Goal: Browse casually

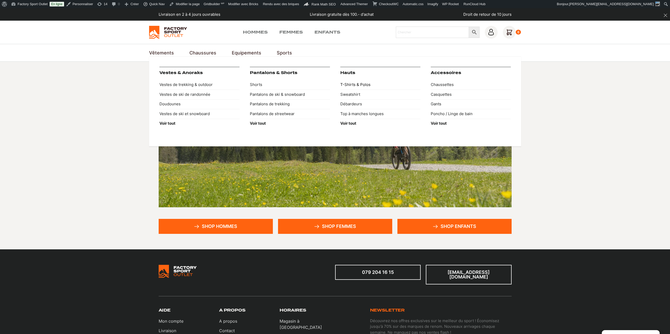
click at [354, 84] on link "T-Shirts & Polos" at bounding box center [380, 85] width 80 height 10
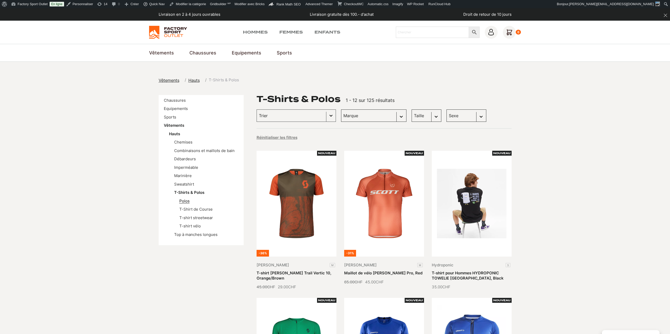
click at [186, 203] on link "Polos" at bounding box center [184, 201] width 10 height 5
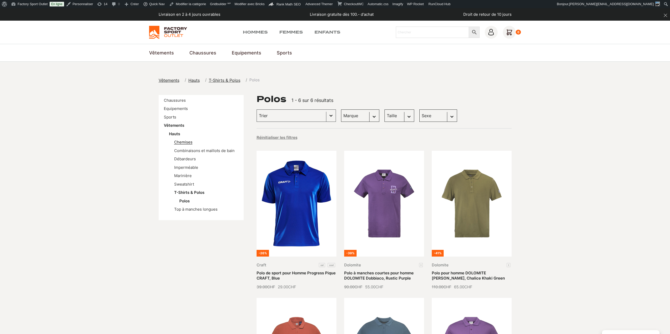
click at [191, 142] on link "Chemises" at bounding box center [183, 142] width 18 height 5
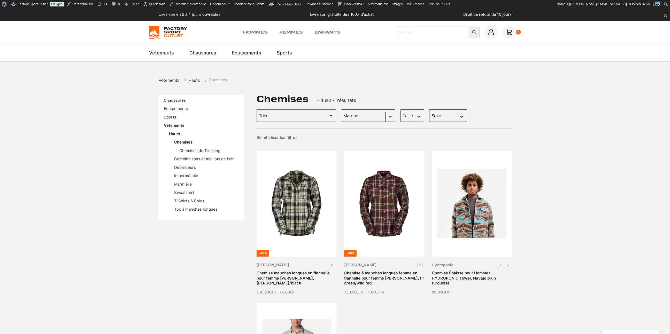
click at [176, 135] on link "Hauts" at bounding box center [174, 134] width 11 height 5
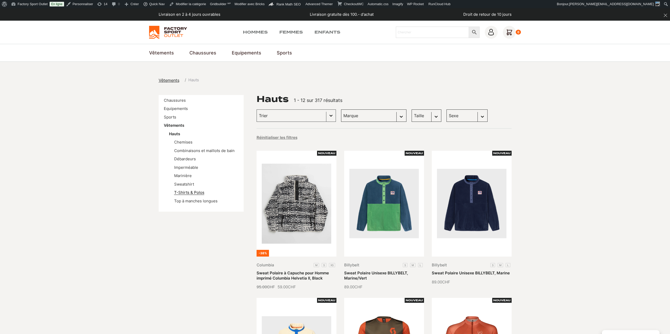
click at [187, 191] on link "T-Shirts & Polos" at bounding box center [189, 192] width 30 height 5
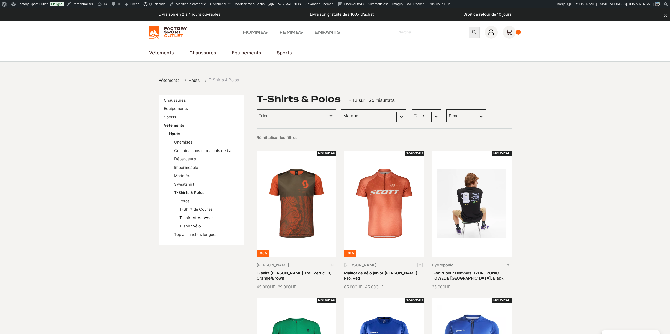
click at [199, 216] on link "T-shirt streetwear" at bounding box center [196, 218] width 34 height 5
click at [186, 202] on link "Polos" at bounding box center [184, 201] width 10 height 5
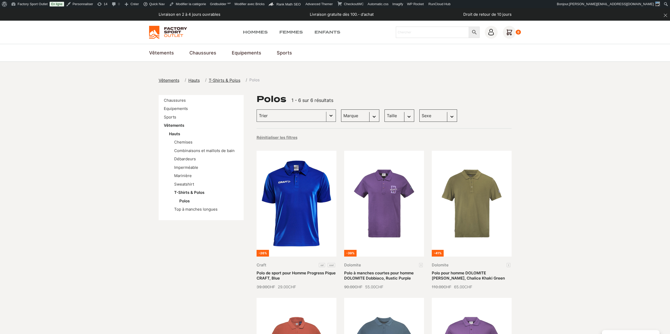
click at [398, 76] on section "Vêtements Hauts T-Shirts & Polos Polos Chaussures Equipements Sports Vêtements …" at bounding box center [335, 263] width 670 height 403
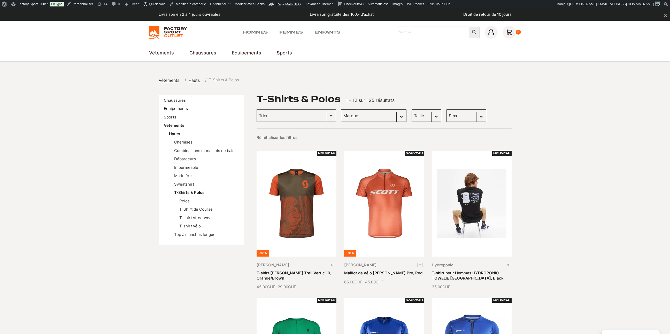
click at [176, 110] on link "Equipements" at bounding box center [176, 108] width 24 height 5
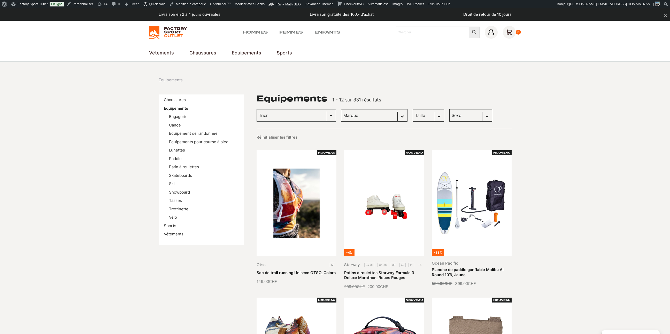
click at [185, 178] on li "Skateboards" at bounding box center [204, 176] width 70 height 6
click at [184, 178] on link "Skateboards" at bounding box center [180, 175] width 23 height 5
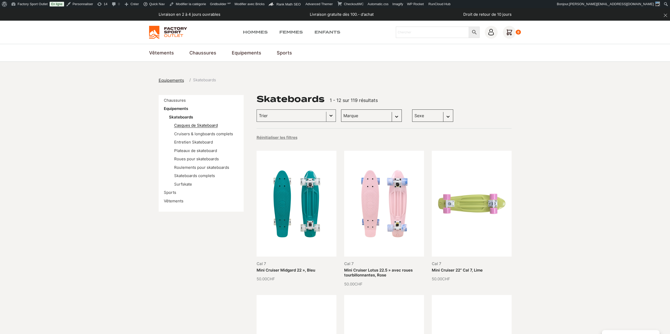
click at [189, 127] on link "Casques de Skateboard" at bounding box center [196, 125] width 44 height 5
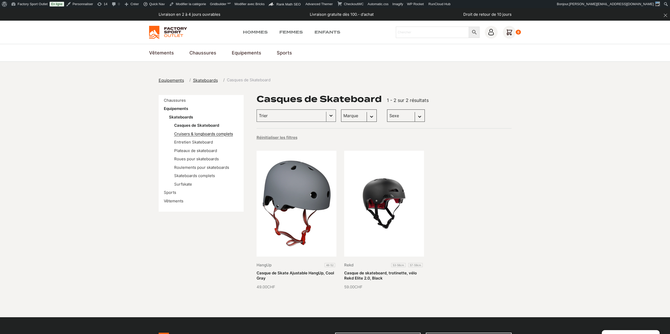
click at [186, 133] on link "Cruisers & longboards complets" at bounding box center [203, 134] width 59 height 5
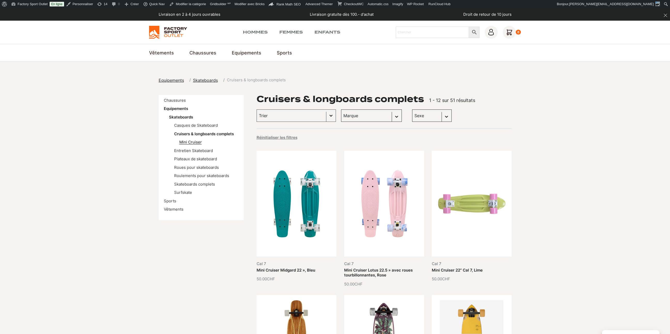
click at [194, 142] on link "Mini Cruiser" at bounding box center [190, 142] width 22 height 5
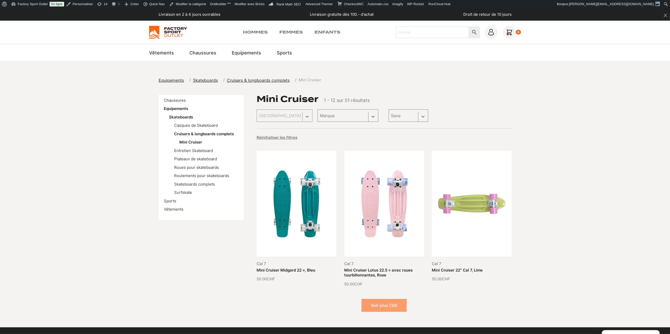
click at [501, 140] on div "Réinitialiser les filtres" at bounding box center [384, 137] width 255 height 7
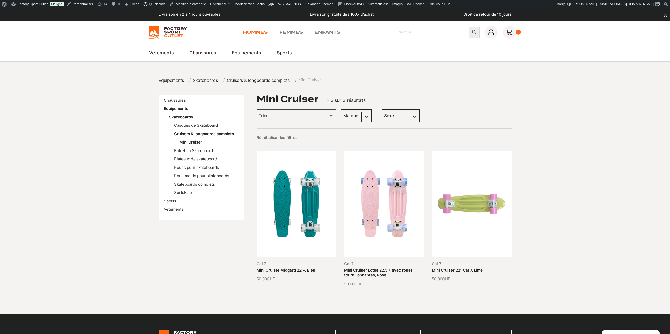
click at [253, 33] on link "Hommes" at bounding box center [255, 32] width 25 height 6
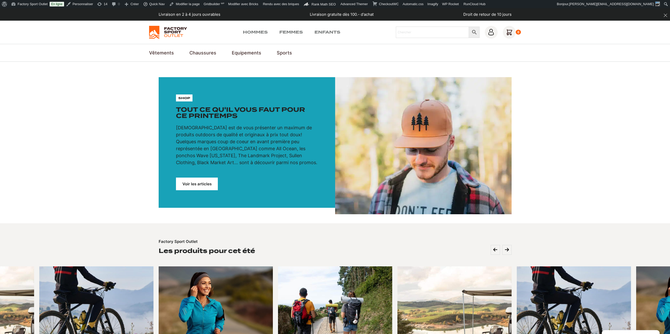
click at [205, 183] on link "Voir les articles" at bounding box center [197, 184] width 42 height 13
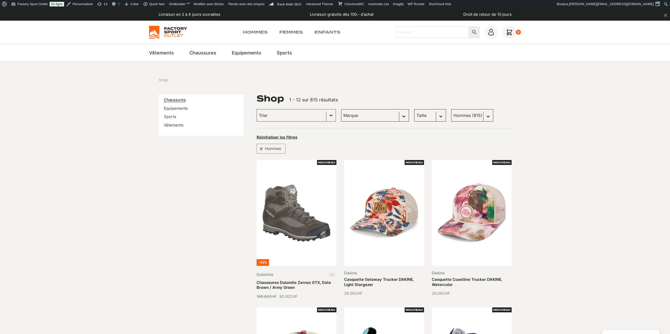
click at [177, 102] on link "Chaussures" at bounding box center [175, 99] width 22 height 5
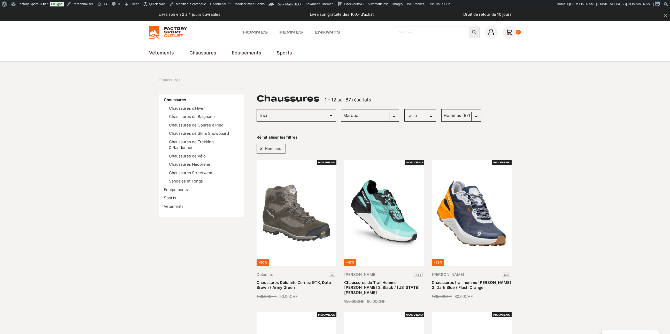
click at [348, 150] on div "Selection Hommes" at bounding box center [384, 147] width 255 height 13
click at [298, 280] on link "Chaussures Dolomite Zernez GTX, Date Brown / Army Green" at bounding box center [294, 285] width 74 height 10
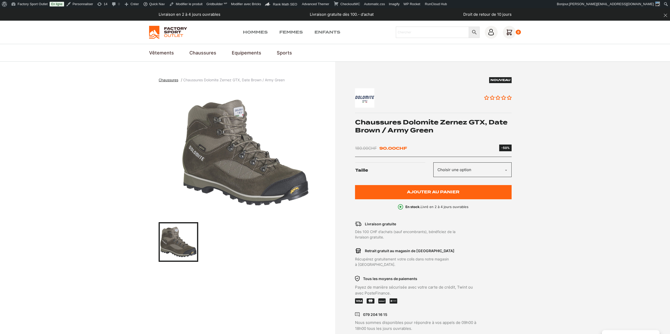
click at [169, 80] on span "Chaussures" at bounding box center [169, 80] width 20 height 4
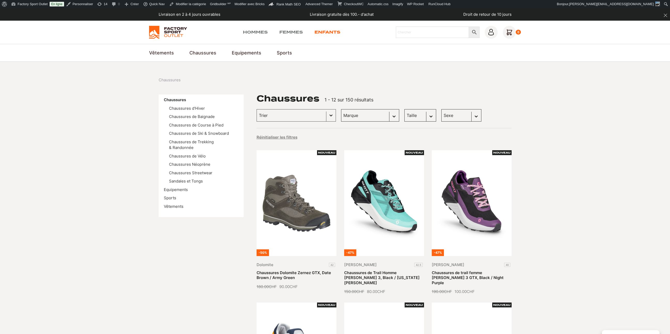
click at [328, 32] on link "Enfants" at bounding box center [328, 32] width 26 height 6
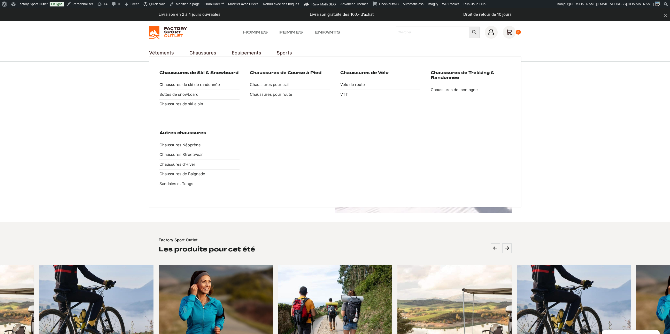
click at [197, 86] on link "Chaussures de ski de randonnée" at bounding box center [199, 85] width 80 height 10
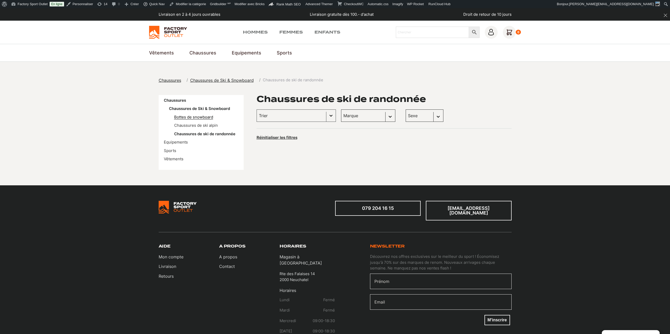
click at [186, 119] on link "Bottes de snowboard" at bounding box center [193, 117] width 39 height 5
click at [202, 126] on link "Chaussures de ski alpin" at bounding box center [196, 125] width 44 height 5
click at [177, 144] on link "Equipements" at bounding box center [176, 142] width 24 height 5
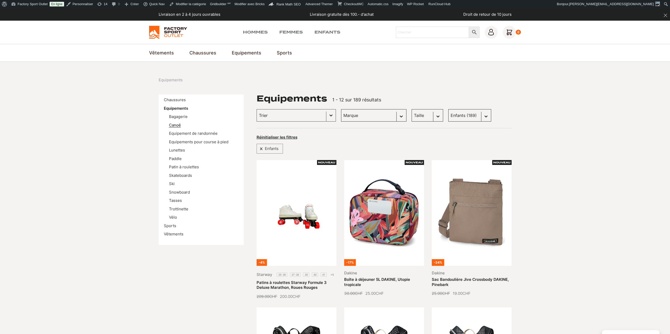
click at [178, 127] on link "Canoë" at bounding box center [175, 125] width 12 height 5
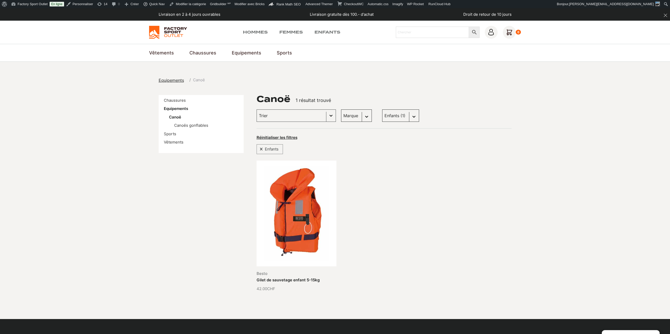
click at [470, 158] on div "Canoë 1 résultat trouvé Canoës gonflables [GEOGRAPHIC_DATA] [GEOGRAPHIC_DATA] l…" at bounding box center [384, 199] width 255 height 209
click at [26, 4] on link "Factory Sport Outlet" at bounding box center [29, 4] width 41 height 8
click at [22, 13] on link "Tableau de bord" at bounding box center [29, 13] width 41 height 7
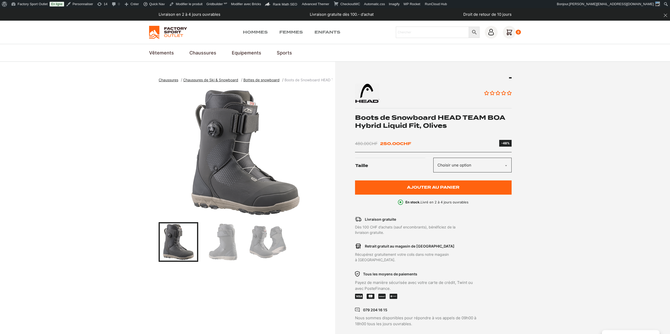
click at [270, 82] on li "Bottes de snowboard" at bounding box center [261, 80] width 41 height 6
click at [271, 81] on span "Bottes de snowboard" at bounding box center [261, 80] width 36 height 4
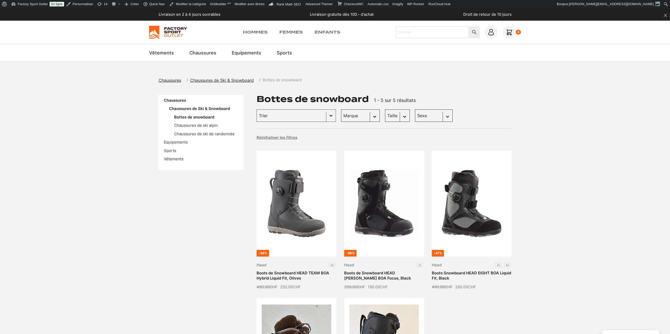
click at [424, 118] on select "Sexe Femmes (5) Hommes (3)" at bounding box center [434, 116] width 38 height 12
click at [422, 120] on select "Sexe Femmes (5) Hommes (3)" at bounding box center [434, 116] width 38 height 12
click at [562, 143] on section "Chaussures Chaussures de Ski & Snowboard Bottes de snowboard Chaussures Chaussu…" at bounding box center [335, 263] width 670 height 403
click at [443, 33] on input "Chercher" at bounding box center [432, 32] width 73 height 11
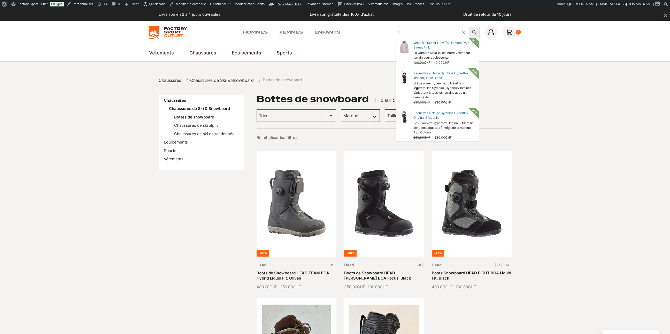
type input "g"
click at [119, 143] on section "Chaussures Chaussures de Ski & Snowboard Bottes de snowboard Chaussures Chaussu…" at bounding box center [335, 263] width 670 height 403
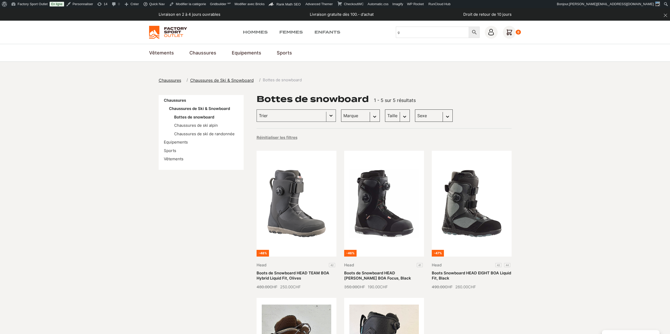
click at [106, 160] on section "Chaussures Chaussures de Ski & Snowboard Bottes de snowboard Chaussures Chaussu…" at bounding box center [335, 263] width 670 height 403
